Goal: Information Seeking & Learning: Stay updated

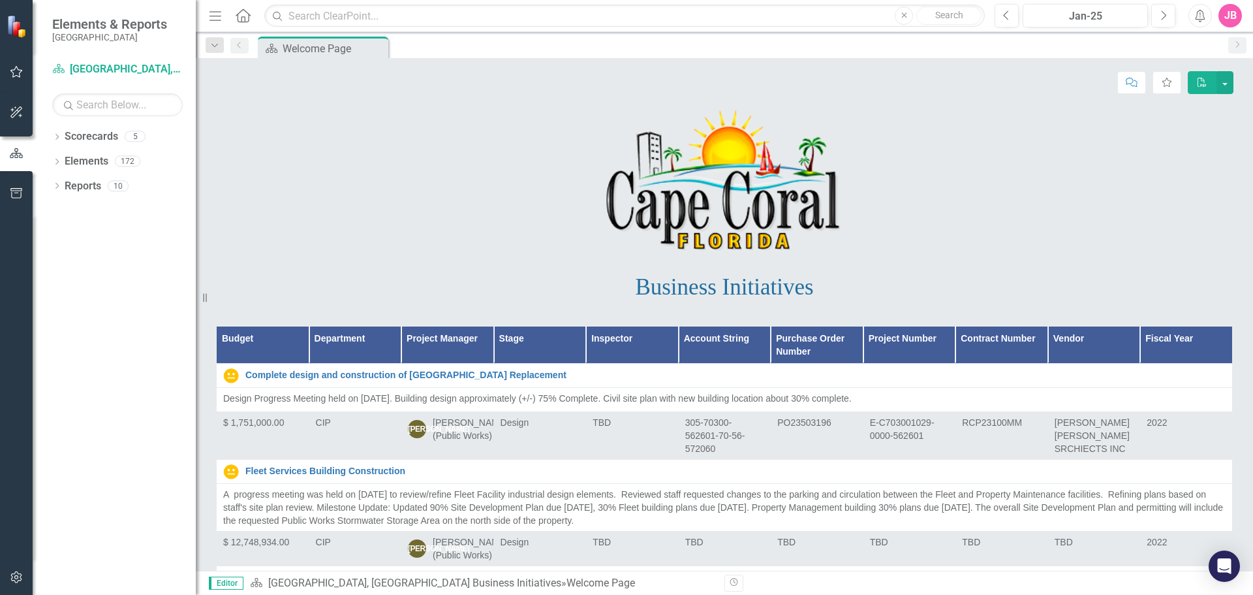
click at [10, 72] on icon "button" at bounding box center [17, 72] width 14 height 10
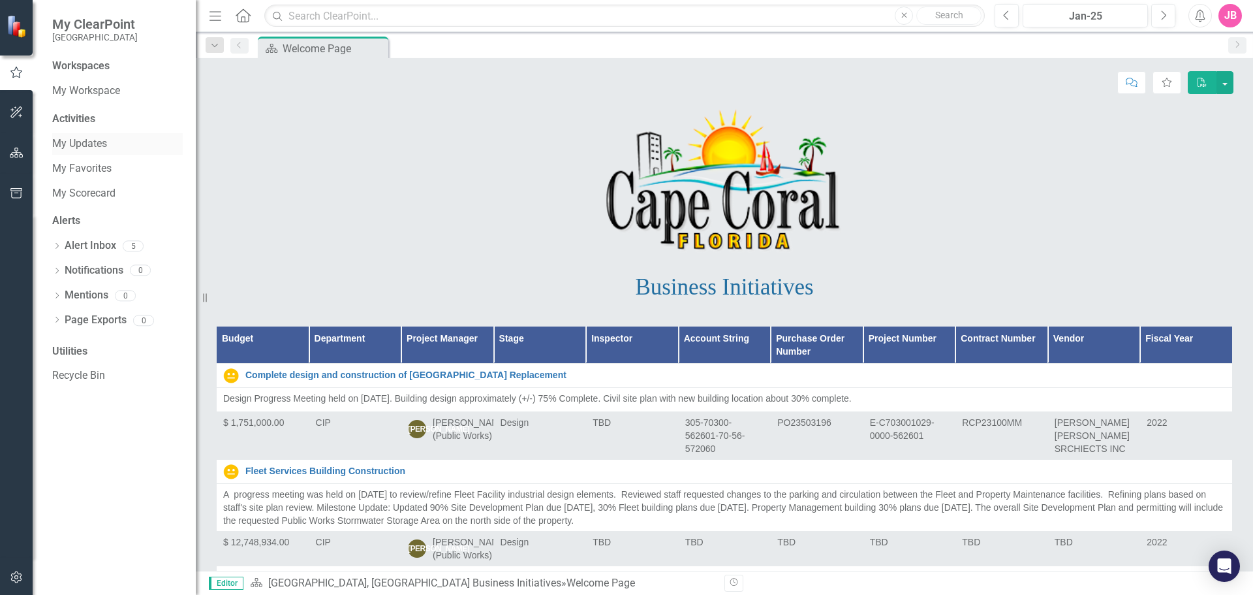
click at [88, 142] on link "My Updates" at bounding box center [117, 143] width 131 height 15
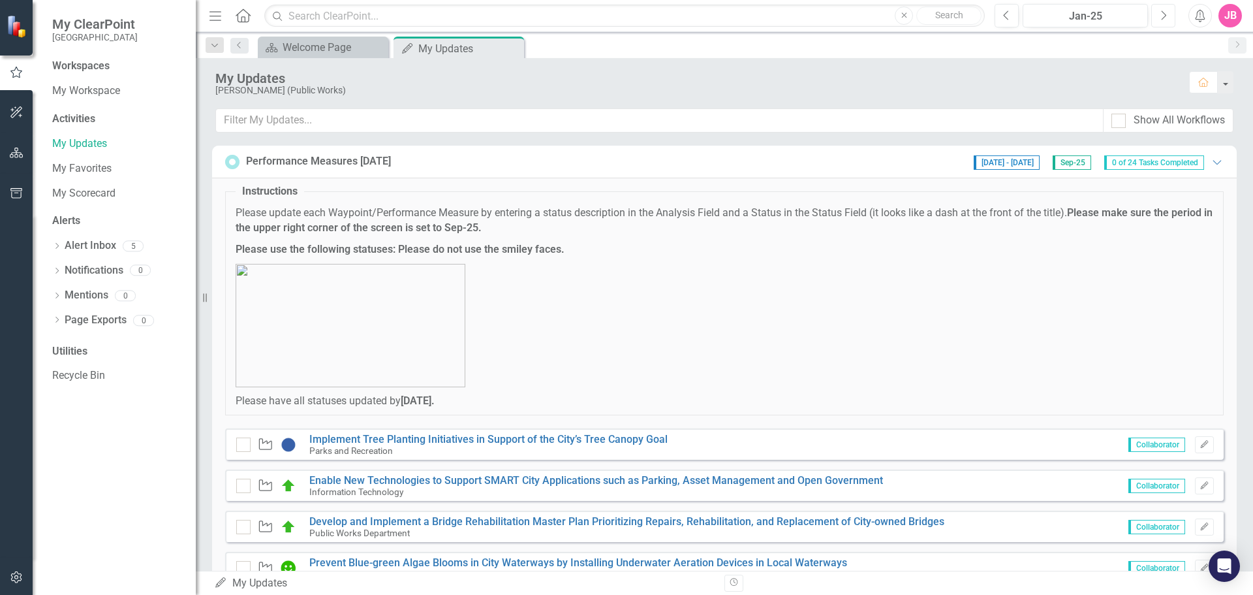
click at [1160, 13] on icon "Next" at bounding box center [1163, 16] width 7 height 12
click at [1161, 13] on icon "Next" at bounding box center [1163, 16] width 7 height 12
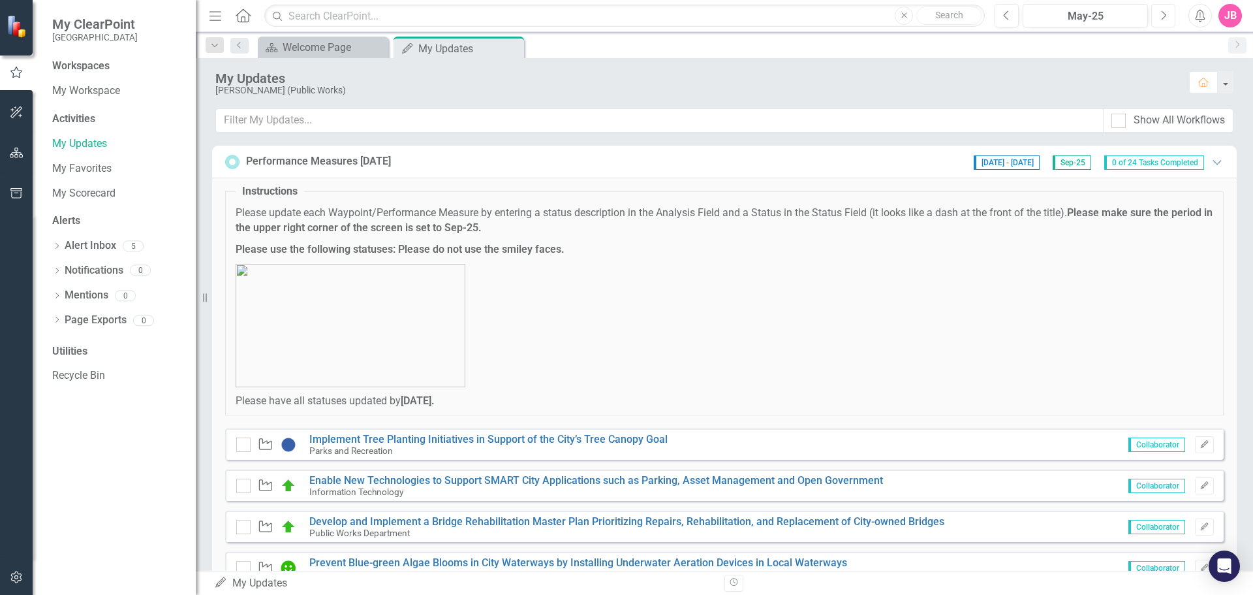
click at [1161, 13] on icon "Next" at bounding box center [1163, 16] width 7 height 12
click at [1162, 13] on icon "Next" at bounding box center [1163, 16] width 7 height 12
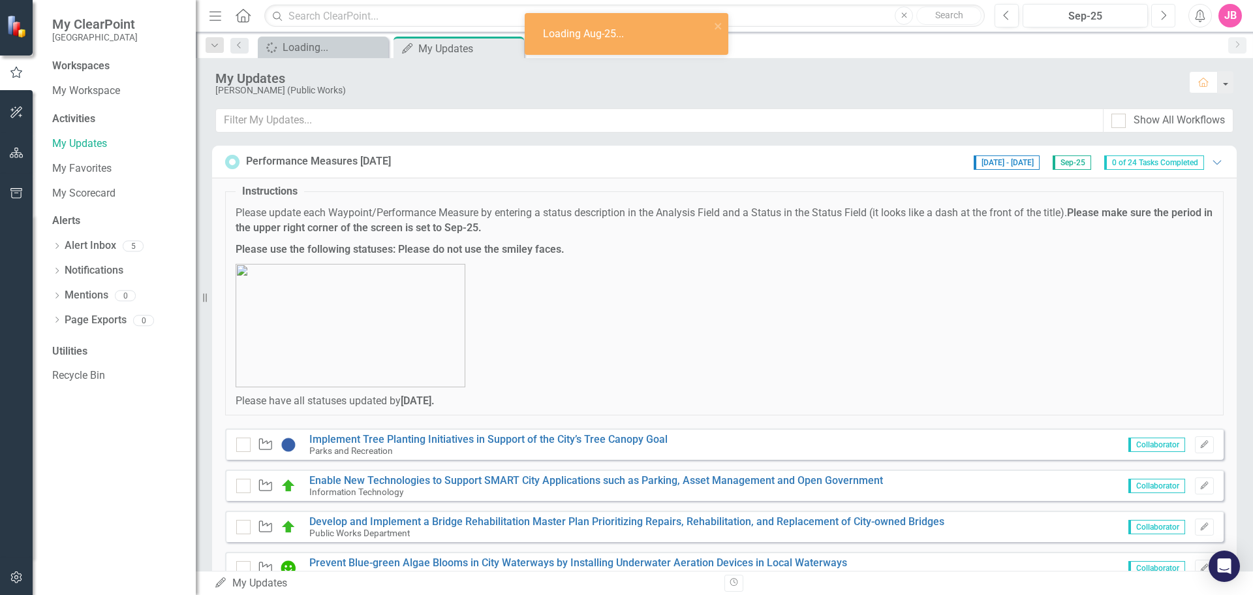
click at [1162, 13] on icon "Next" at bounding box center [1163, 16] width 7 height 12
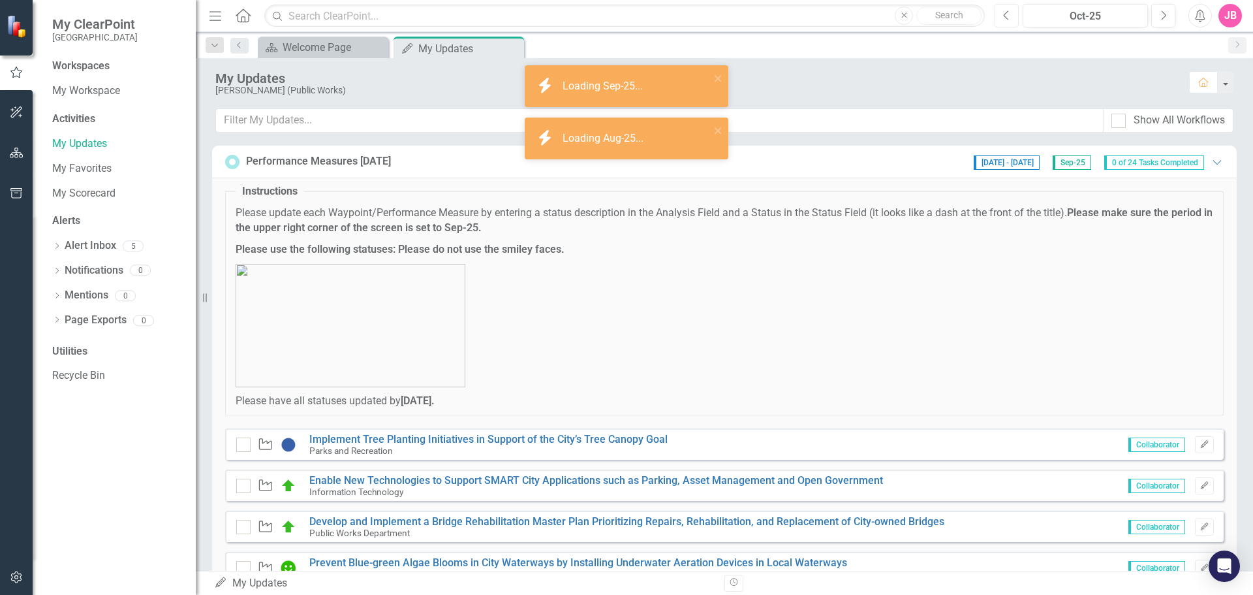
click at [1002, 17] on button "Previous" at bounding box center [1007, 15] width 24 height 23
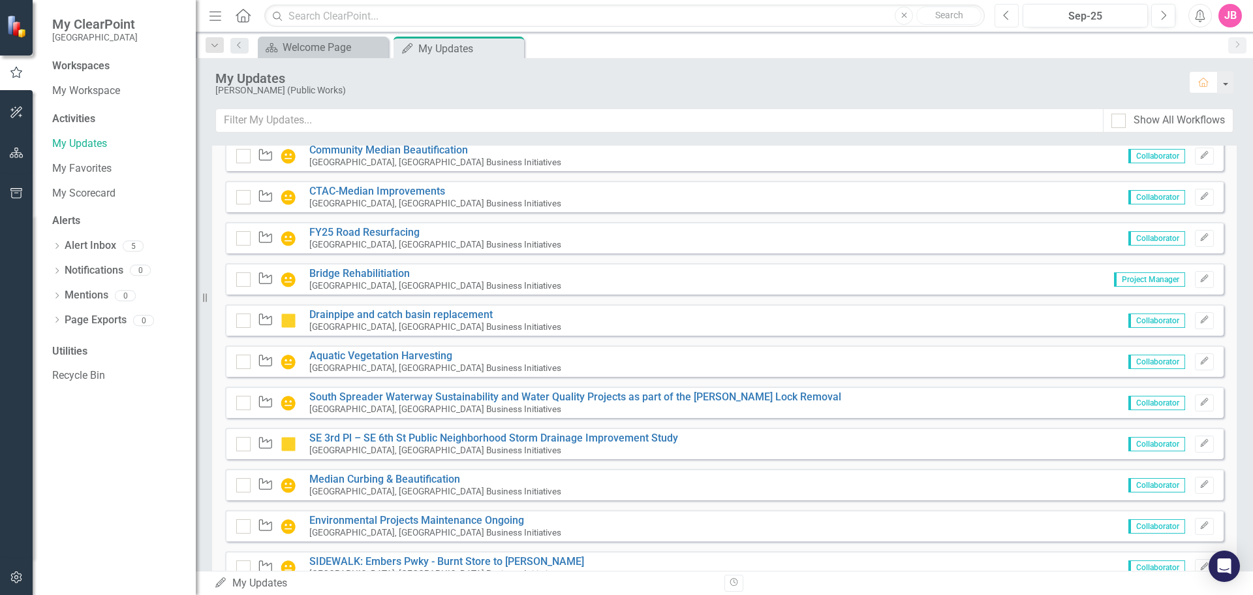
scroll to position [1597, 0]
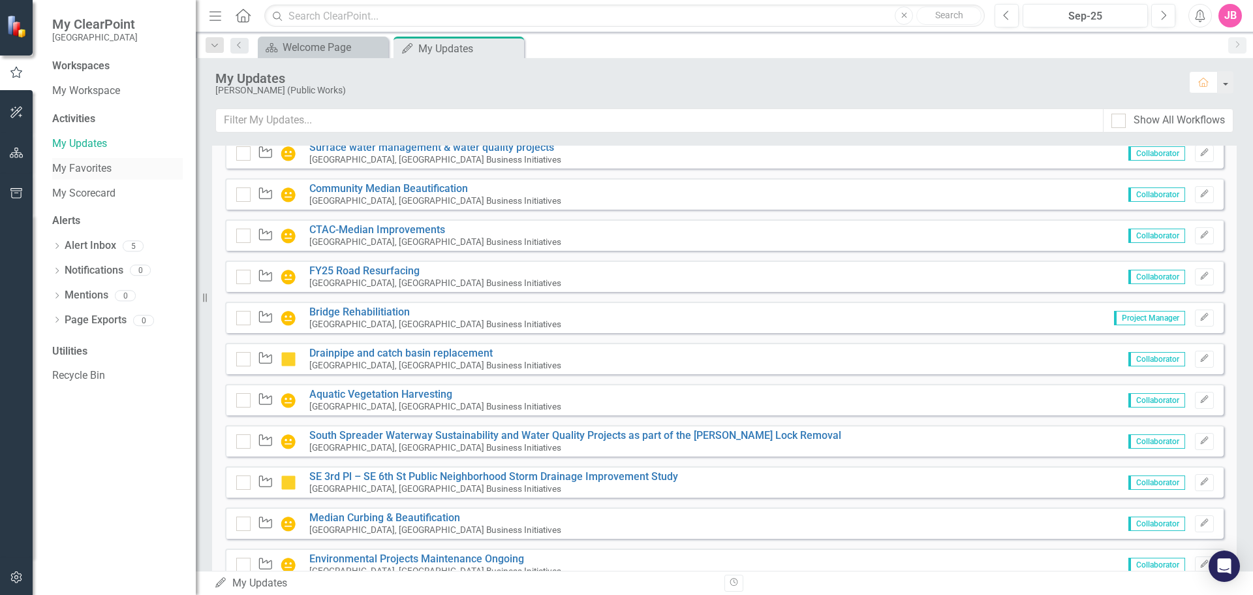
click at [78, 172] on link "My Favorites" at bounding box center [117, 168] width 131 height 15
